Goal: Navigation & Orientation: Find specific page/section

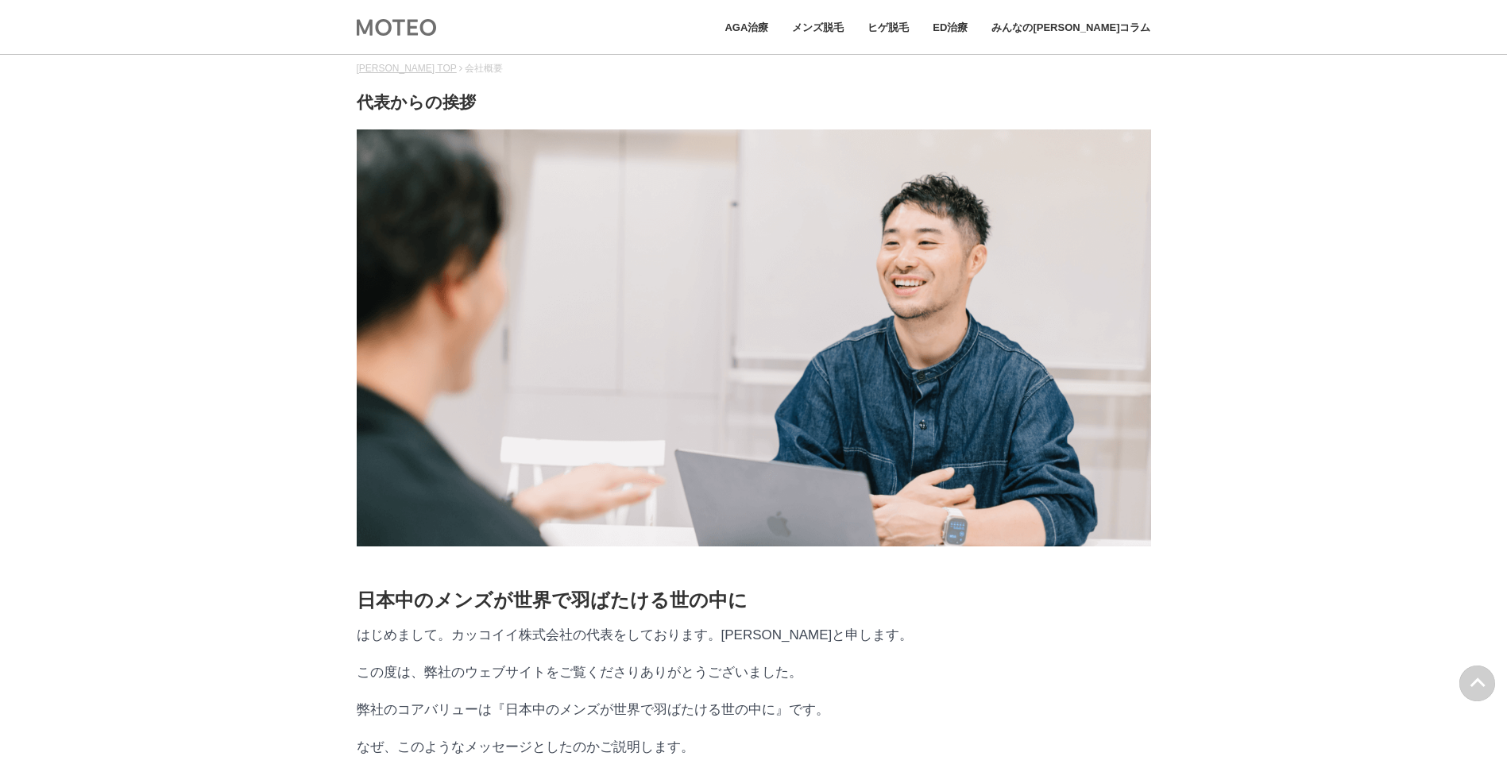
click at [357, 21] on img at bounding box center [396, 27] width 79 height 20
